Goal: Find specific fact: Find specific fact

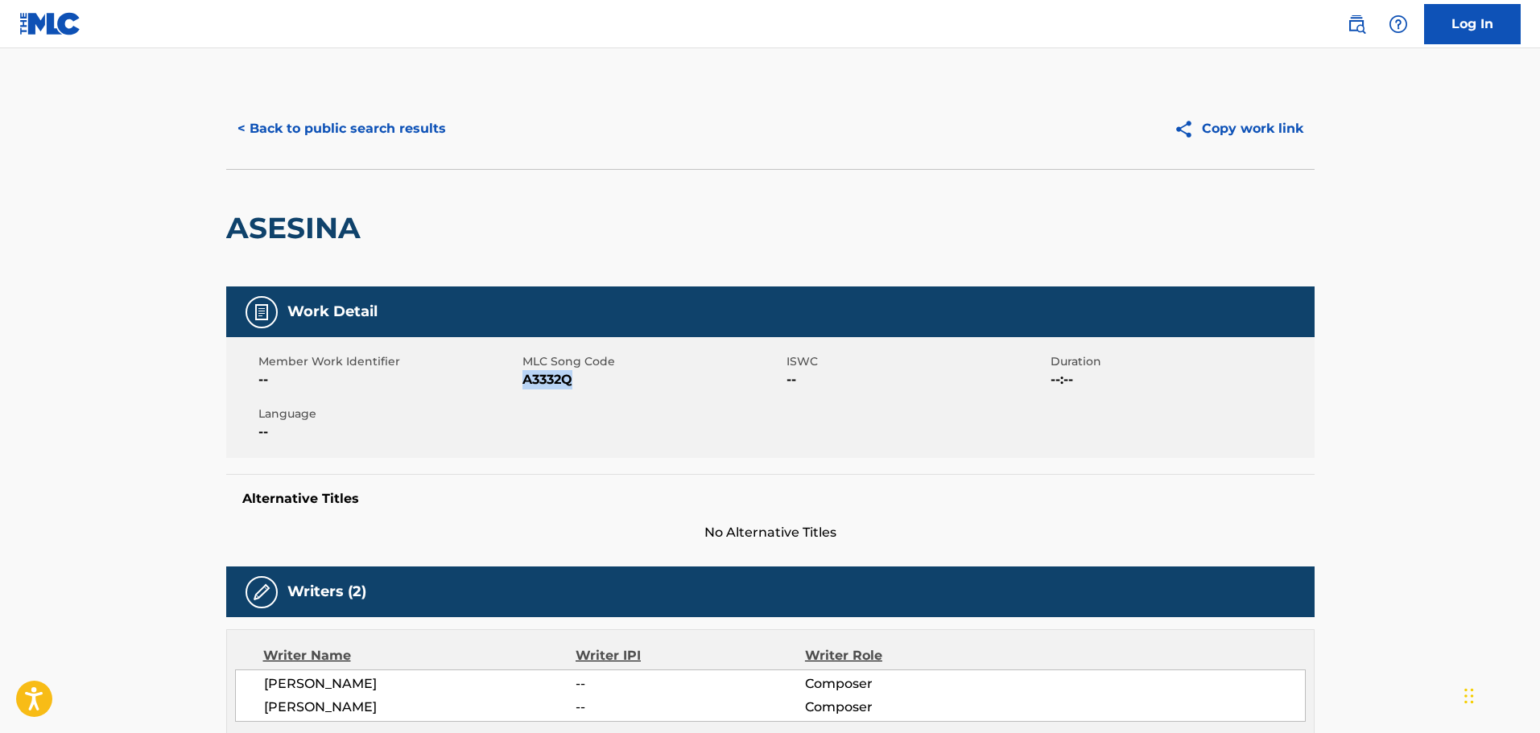
click at [368, 120] on button "< Back to public search results" at bounding box center [341, 129] width 231 height 40
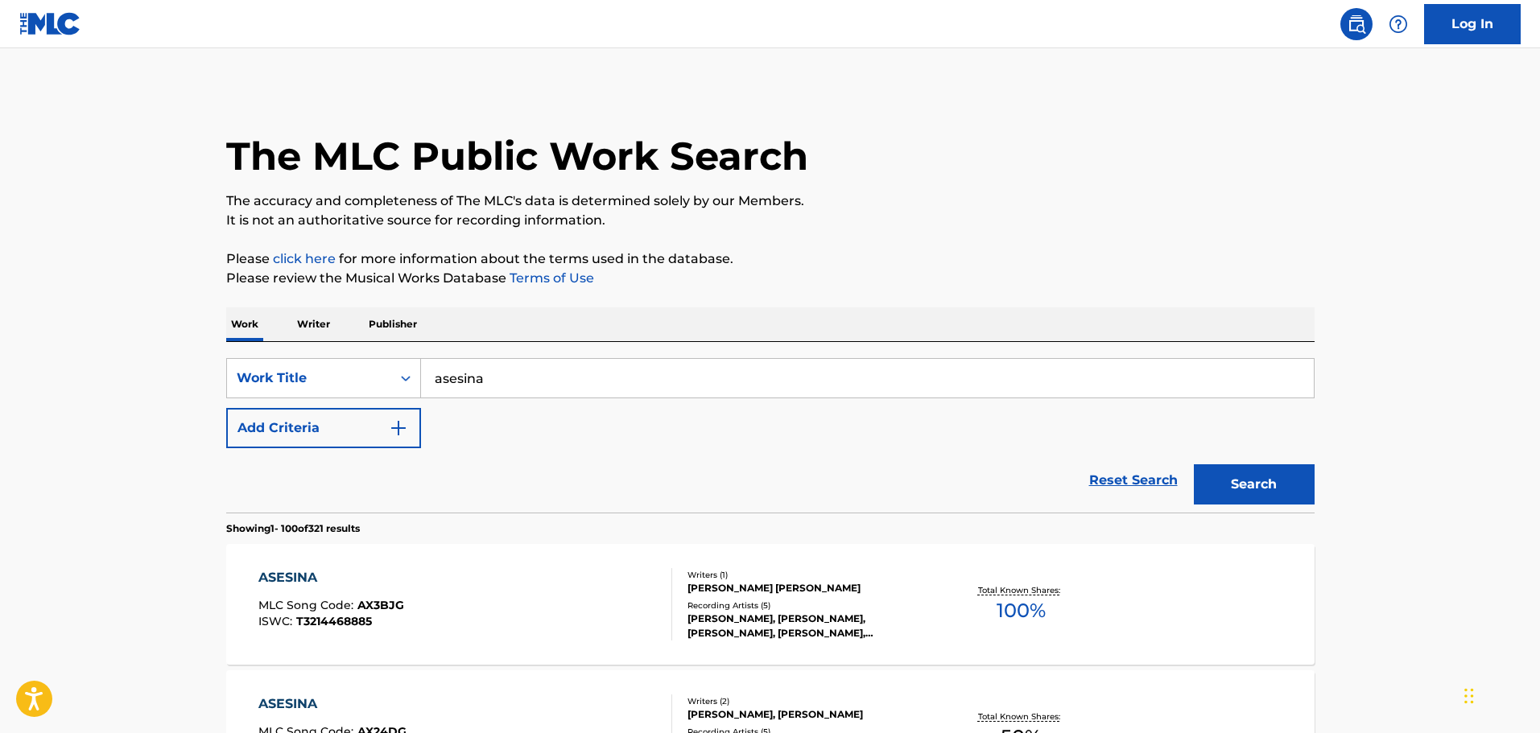
click at [507, 368] on input "asesina" at bounding box center [867, 378] width 893 height 39
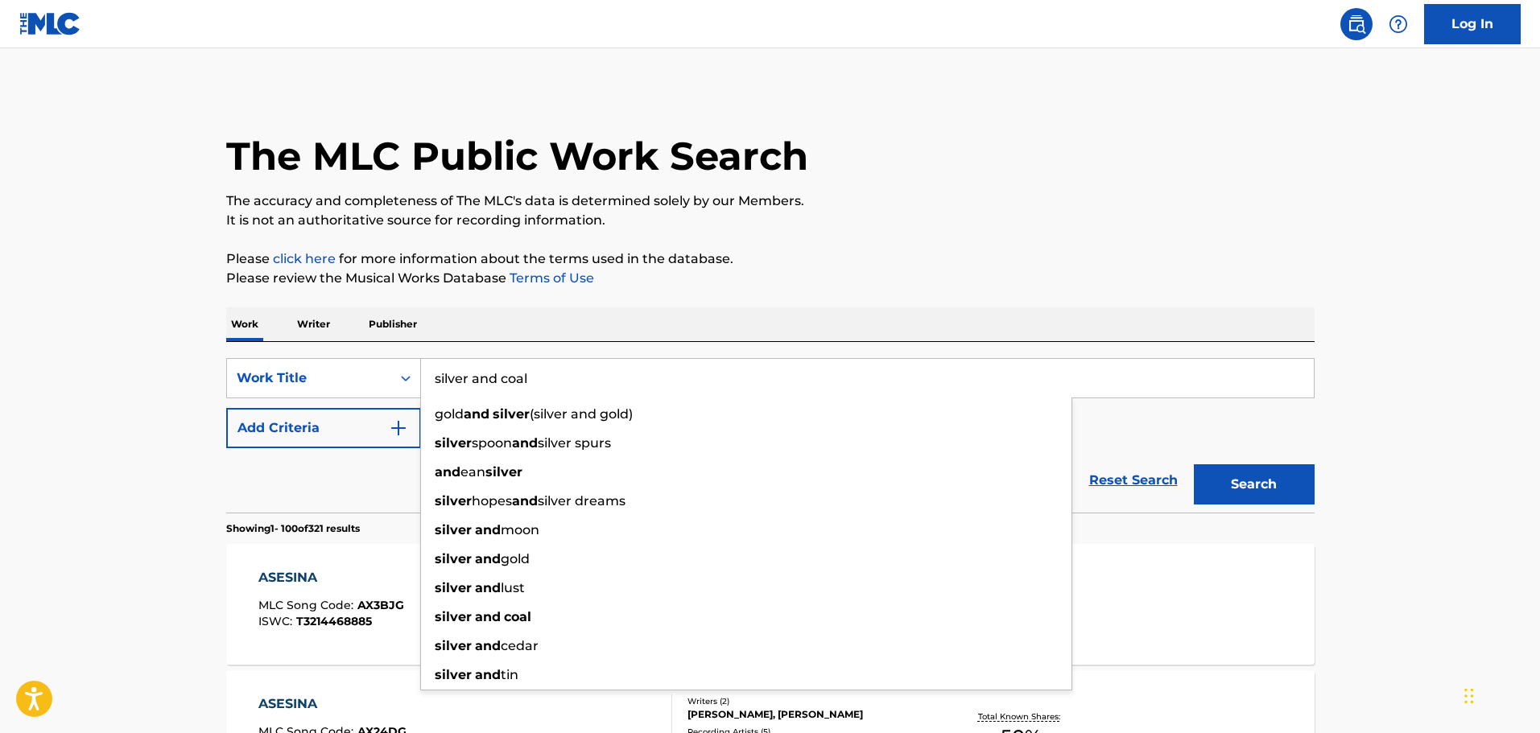
type input "silver and coal"
click at [1194, 464] on button "Search" at bounding box center [1254, 484] width 121 height 40
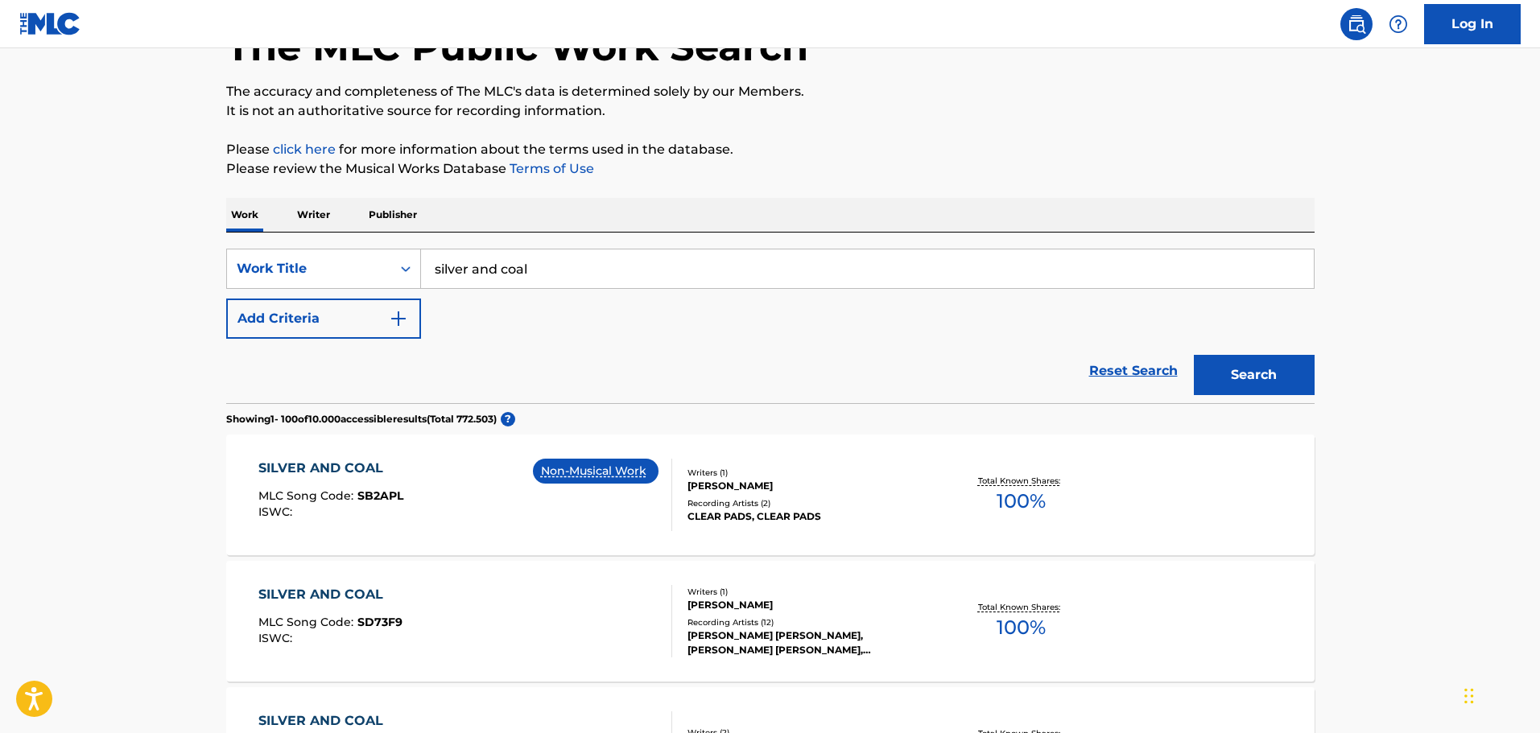
scroll to position [322, 0]
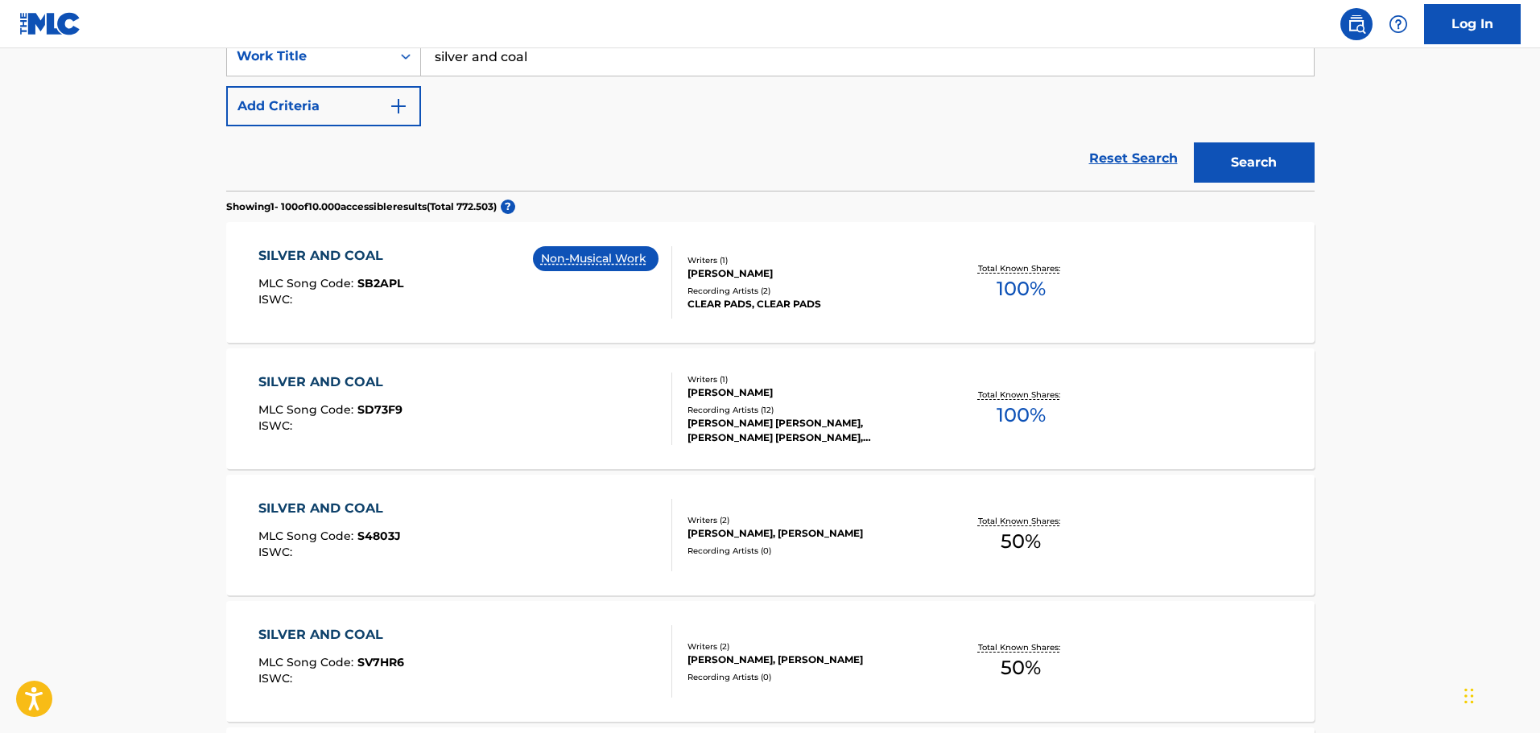
click at [429, 402] on div "SILVER AND COAL MLC Song Code : SD73F9 ISWC :" at bounding box center [465, 409] width 414 height 72
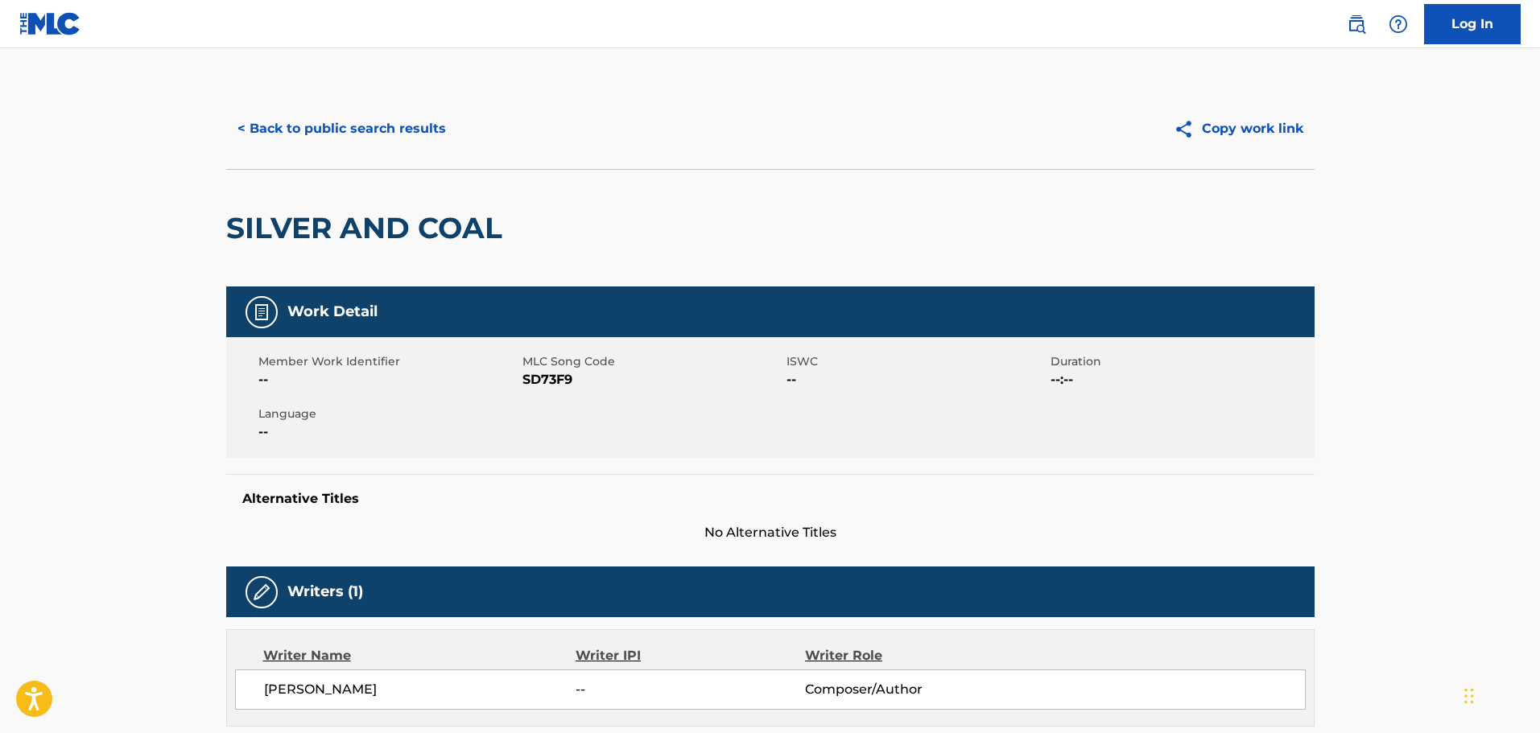
click at [538, 386] on span "SD73F9" at bounding box center [652, 379] width 260 height 19
copy span "SD73F9"
